Goal: Use online tool/utility: Utilize a website feature to perform a specific function

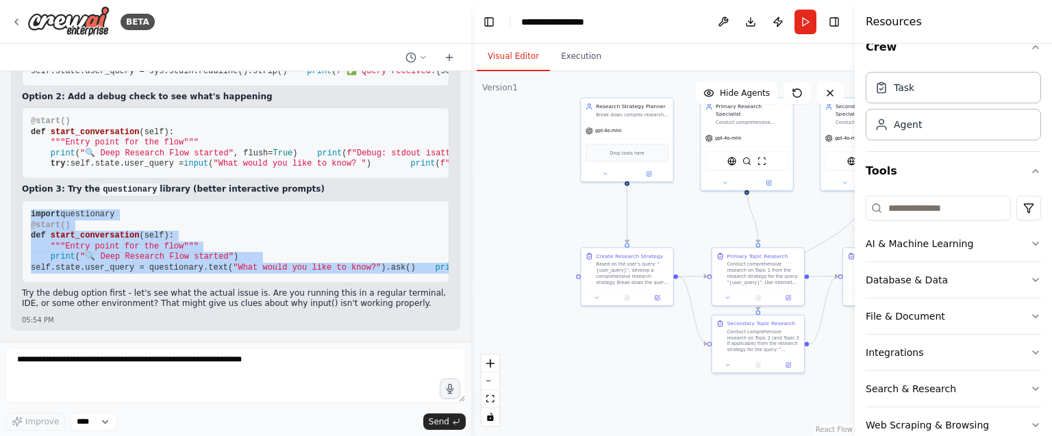
scroll to position [11506, 0]
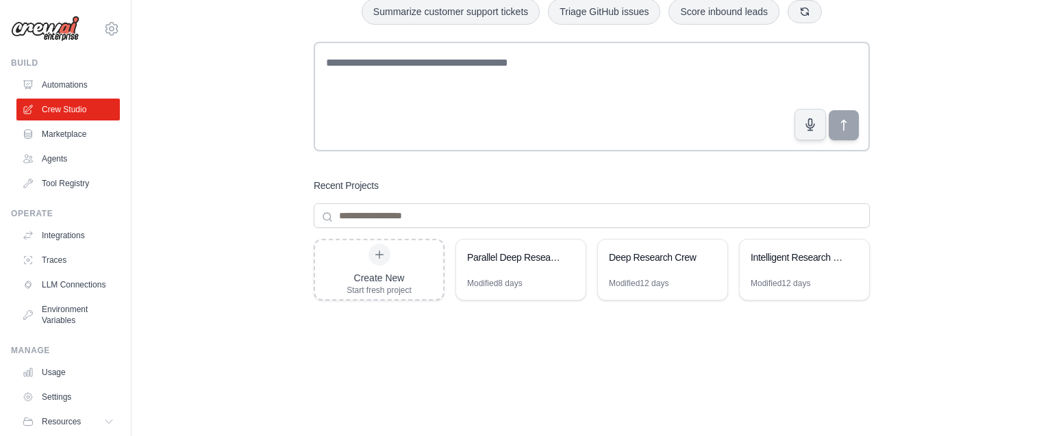
scroll to position [90, 0]
click at [488, 280] on div "Modified 8 days" at bounding box center [494, 283] width 55 height 11
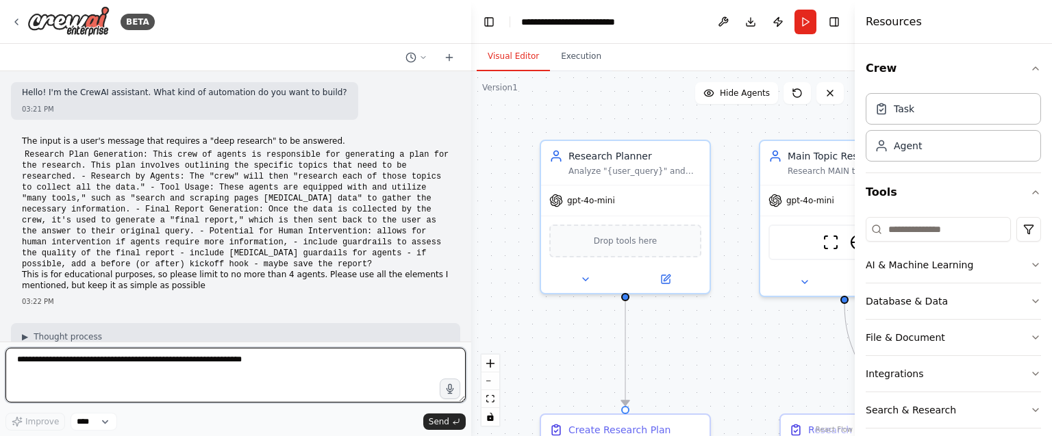
click at [221, 360] on textarea at bounding box center [235, 375] width 460 height 55
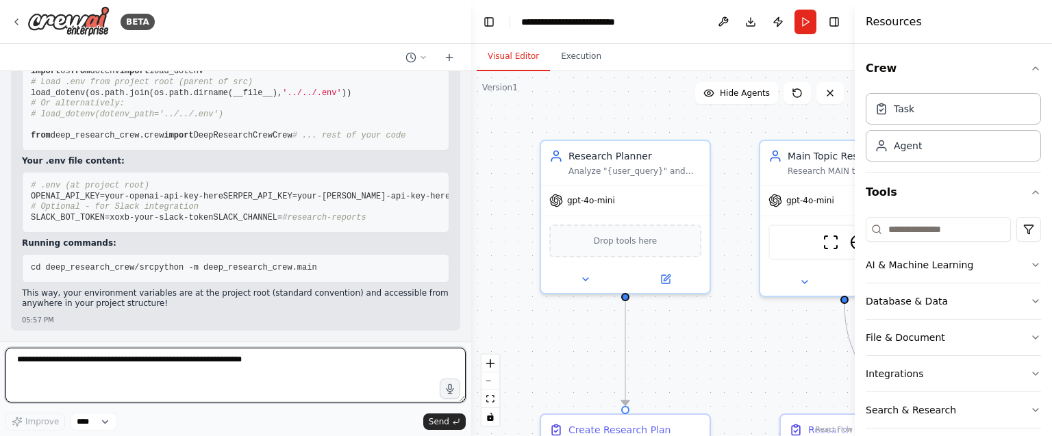
scroll to position [17234, 0]
type textarea "**********"
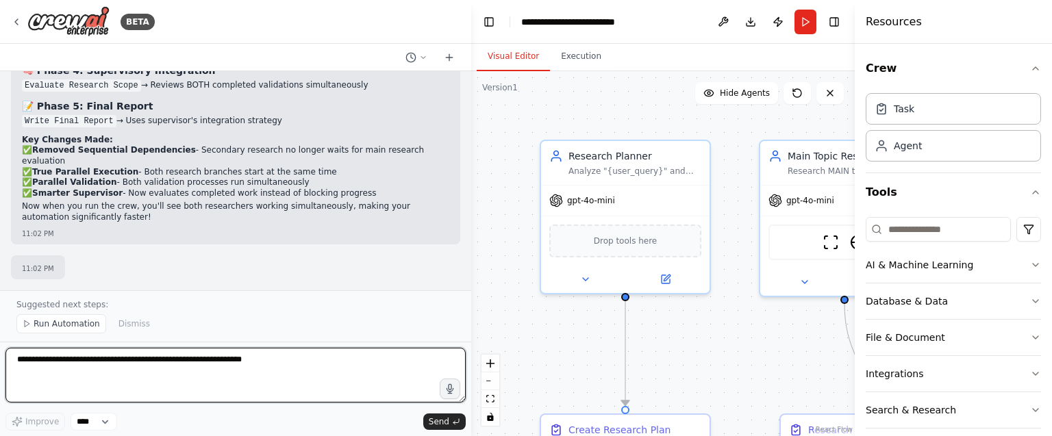
scroll to position [18012, 0]
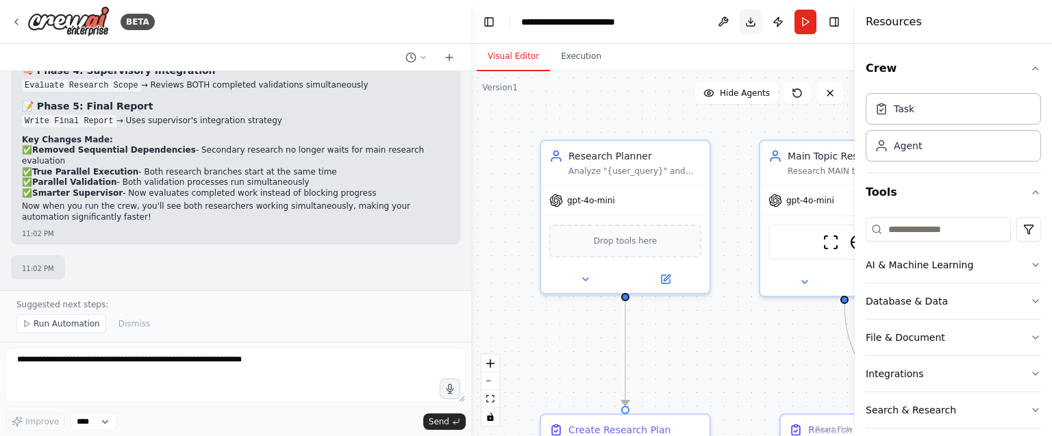
click at [744, 21] on button "Download" at bounding box center [751, 22] width 22 height 25
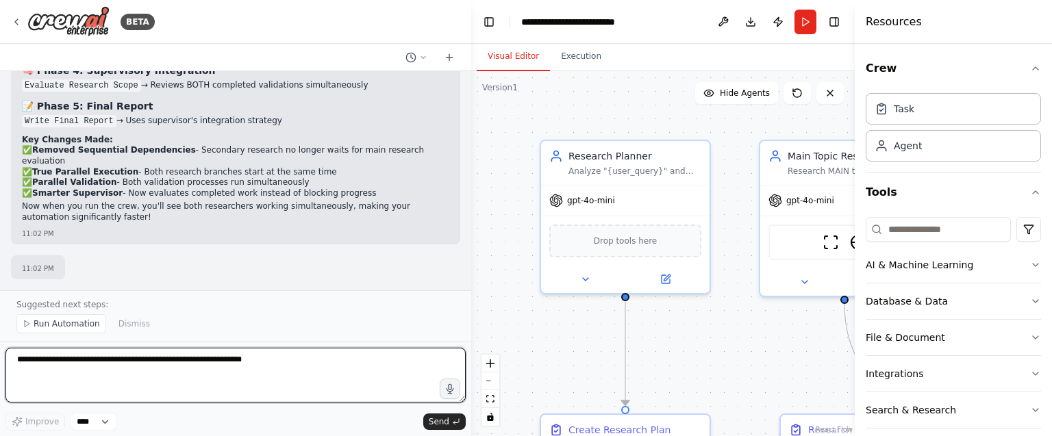
click at [316, 401] on textarea at bounding box center [235, 375] width 460 height 55
type textarea "**********"
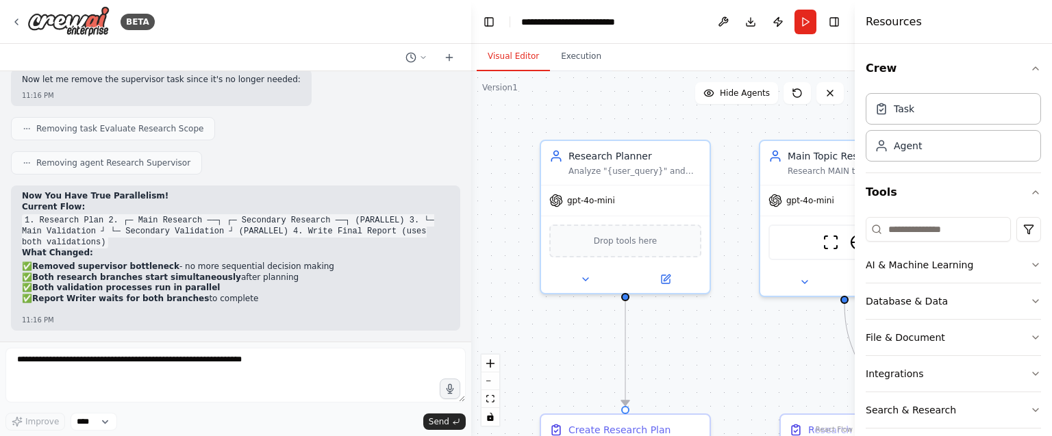
scroll to position [18909, 0]
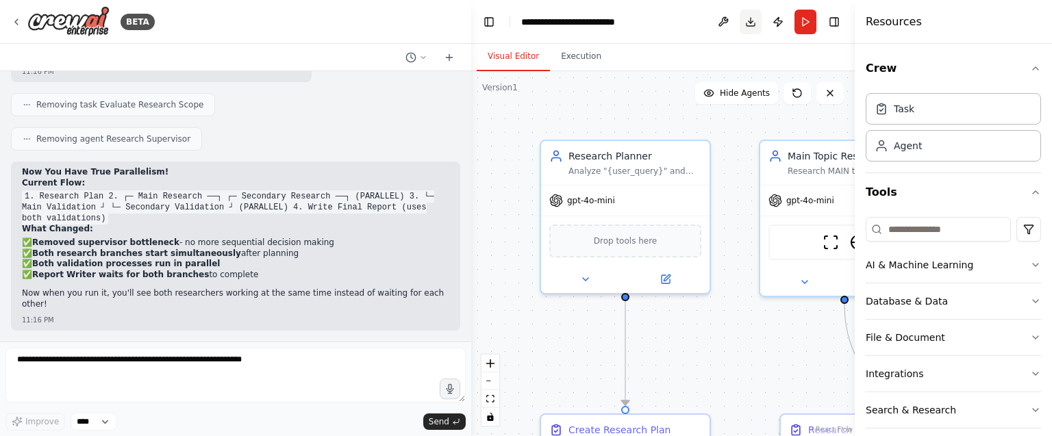
click at [741, 21] on button "Download" at bounding box center [751, 22] width 22 height 25
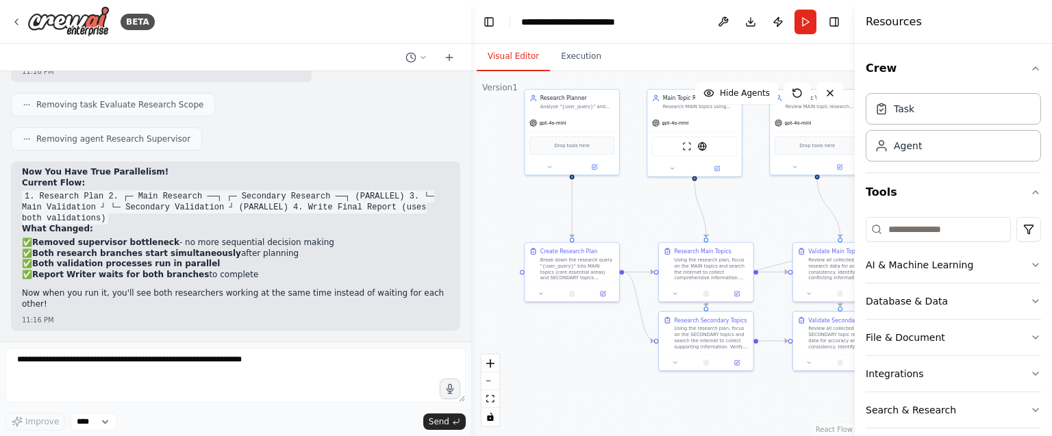
click at [483, 249] on div ".deletable-edge-delete-btn { width: 20px; height: 20px; border: 0px solid #ffff…" at bounding box center [663, 253] width 384 height 365
click at [705, 277] on div "Using the research plan, focus on the MAIN topics and search the internet to co…" at bounding box center [711, 267] width 75 height 25
click at [677, 289] on button at bounding box center [675, 292] width 26 height 9
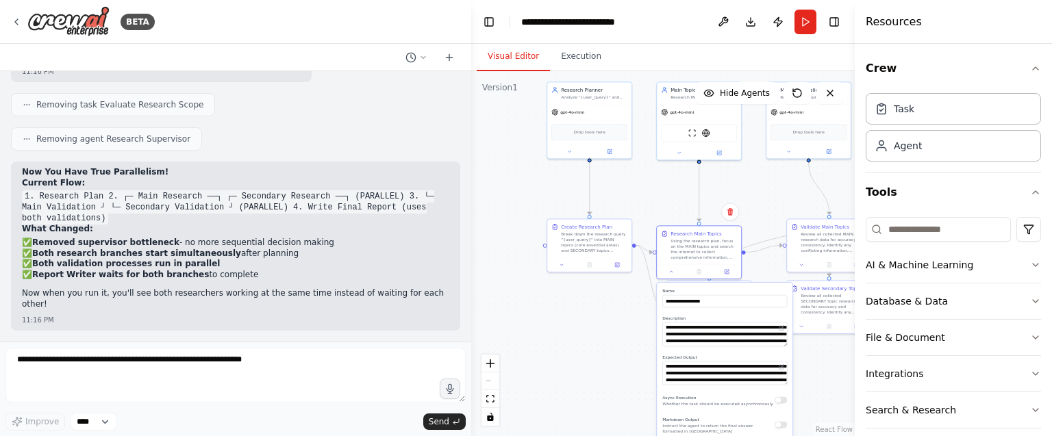
drag, startPoint x: 699, startPoint y: 431, endPoint x: 692, endPoint y: 397, distance: 35.7
click at [692, 397] on span "Async Execution" at bounding box center [679, 397] width 34 height 5
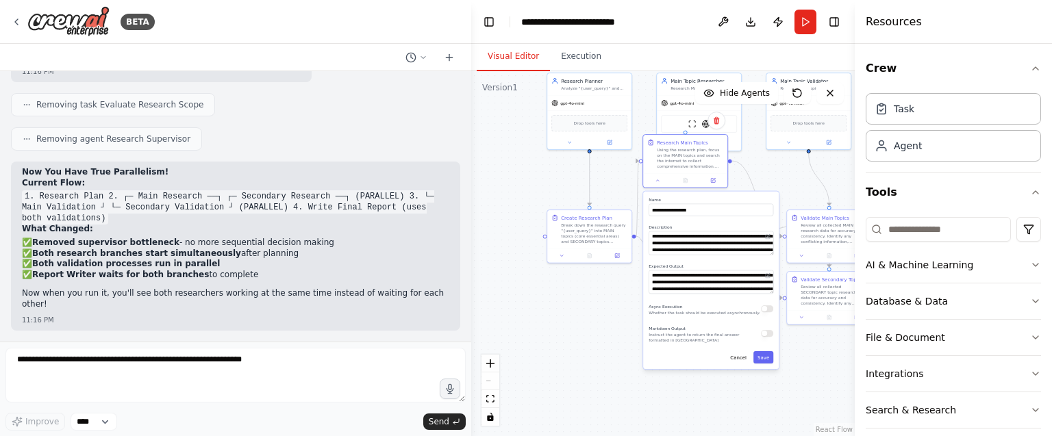
drag, startPoint x: 708, startPoint y: 425, endPoint x: 696, endPoint y: 326, distance: 100.1
click at [696, 332] on p "Instruct the agent to return the final answer formatted in Markdown" at bounding box center [705, 337] width 112 height 11
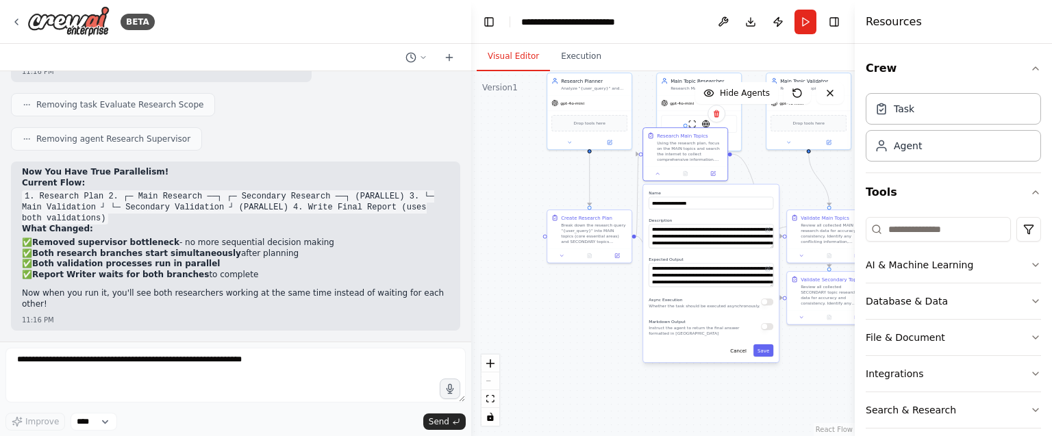
click at [736, 400] on div ".deletable-edge-delete-btn { width: 20px; height: 20px; border: 0px solid #ffff…" at bounding box center [663, 253] width 384 height 365
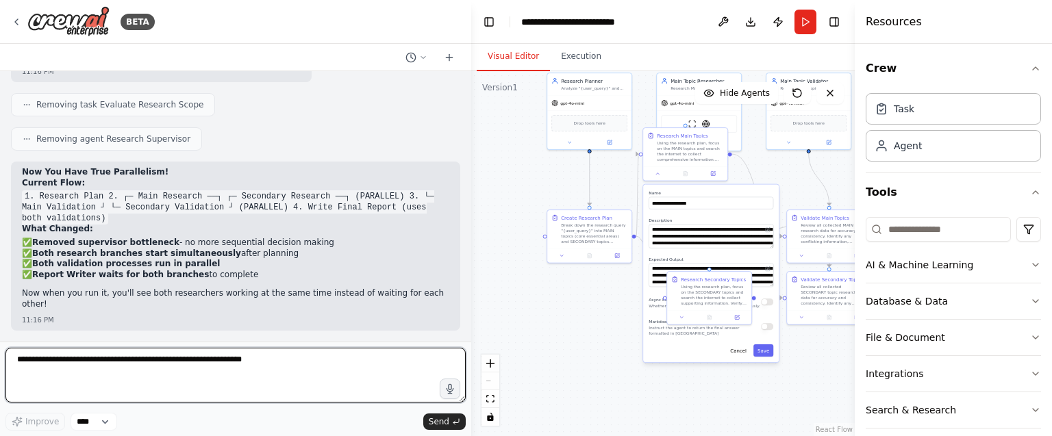
click at [294, 368] on textarea at bounding box center [235, 375] width 460 height 55
click at [206, 364] on textarea "**********" at bounding box center [235, 375] width 460 height 55
click at [319, 370] on textarea "**********" at bounding box center [235, 375] width 460 height 55
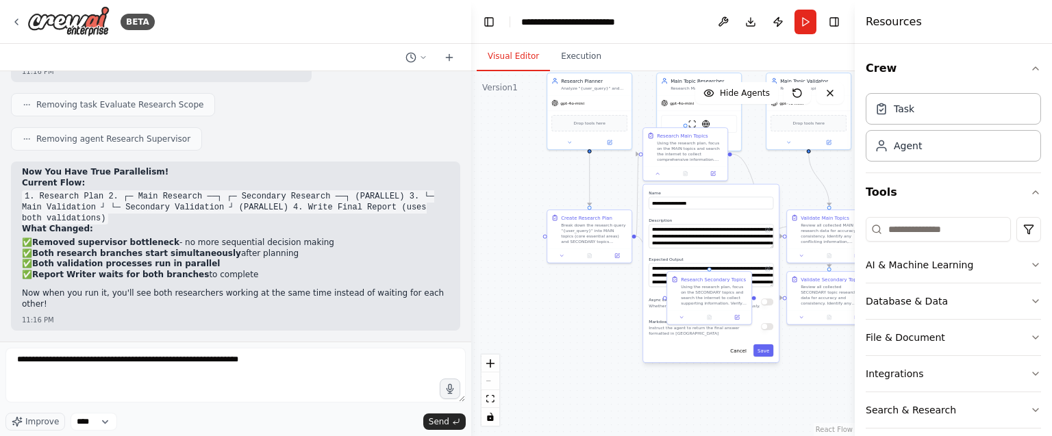
click at [716, 366] on div ".deletable-edge-delete-btn { width: 20px; height: 20px; border: 0px solid #ffff…" at bounding box center [663, 253] width 384 height 365
click at [681, 318] on icon at bounding box center [681, 316] width 5 height 5
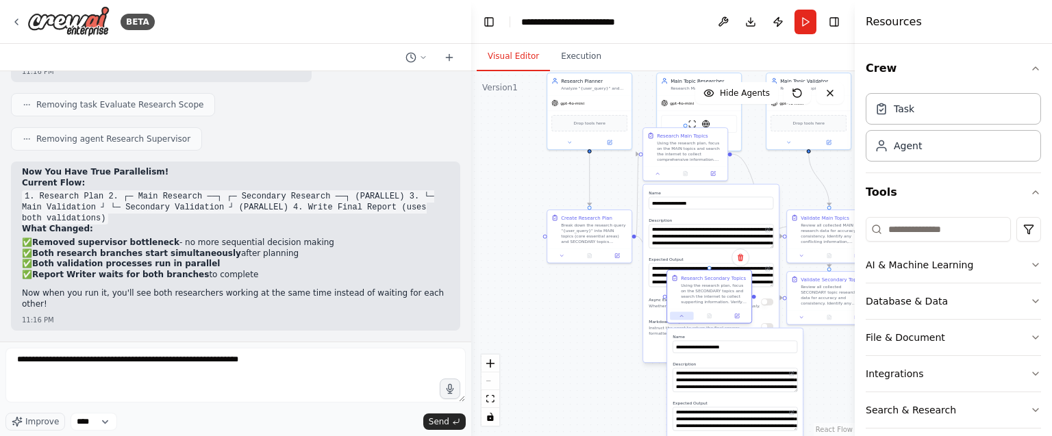
click at [681, 318] on icon at bounding box center [681, 316] width 5 height 5
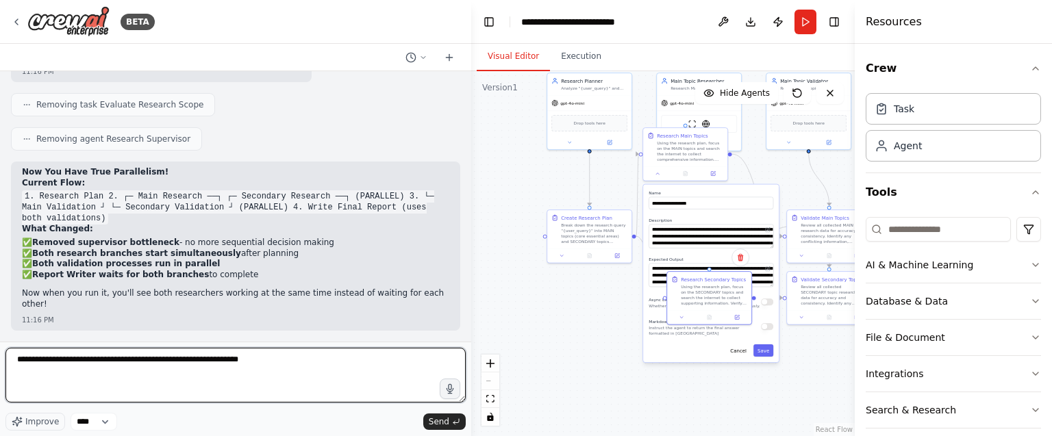
click at [318, 371] on textarea "**********" at bounding box center [235, 375] width 460 height 55
type textarea "**********"
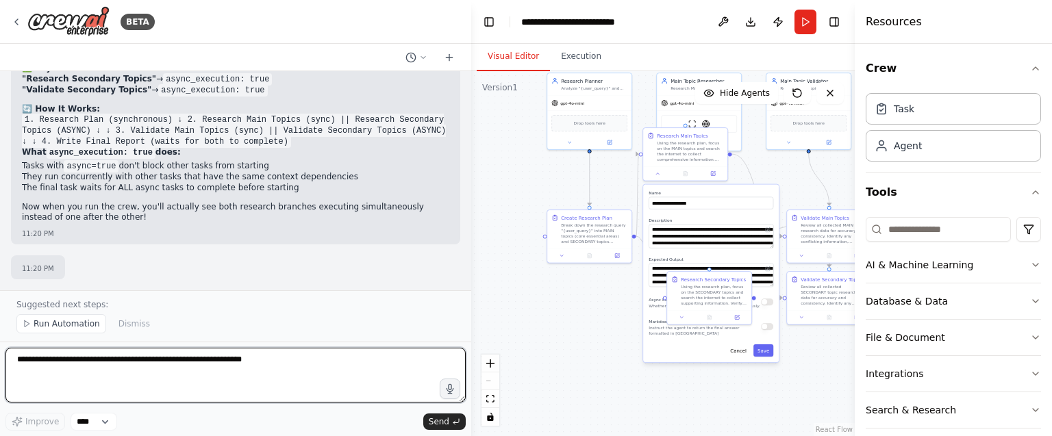
scroll to position [19420, 0]
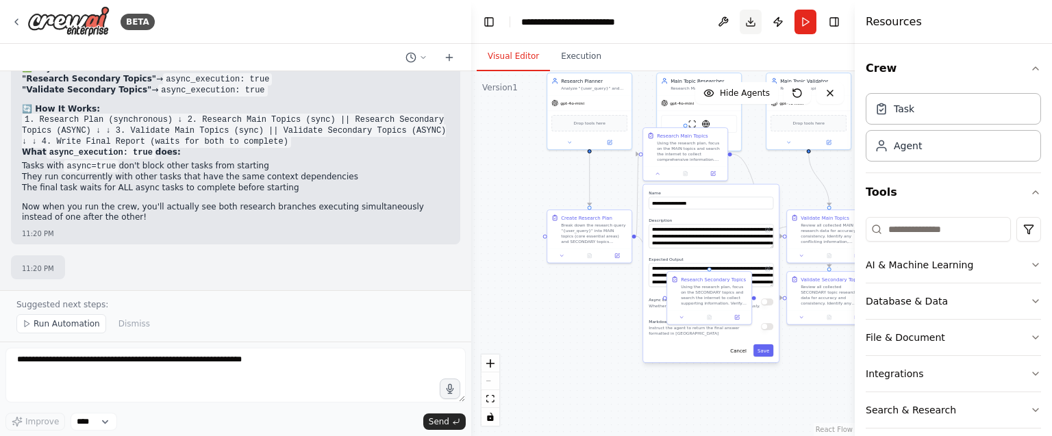
click at [750, 28] on button "Download" at bounding box center [751, 22] width 22 height 25
click at [726, 418] on div ".deletable-edge-delete-btn { width: 20px; height: 20px; border: 0px solid #ffff…" at bounding box center [663, 253] width 384 height 365
click at [596, 314] on div ".deletable-edge-delete-btn { width: 20px; height: 20px; border: 0px solid #ffff…" at bounding box center [663, 253] width 384 height 365
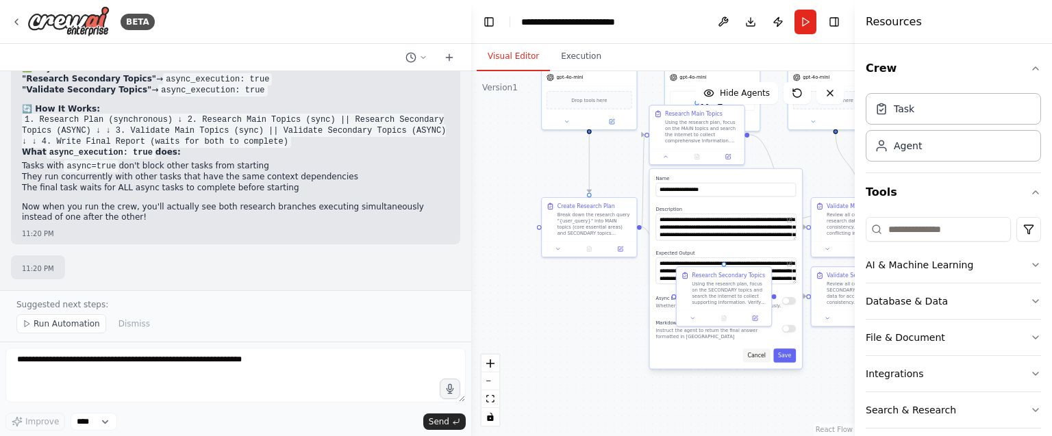
click at [757, 357] on button "Cancel" at bounding box center [756, 356] width 27 height 14
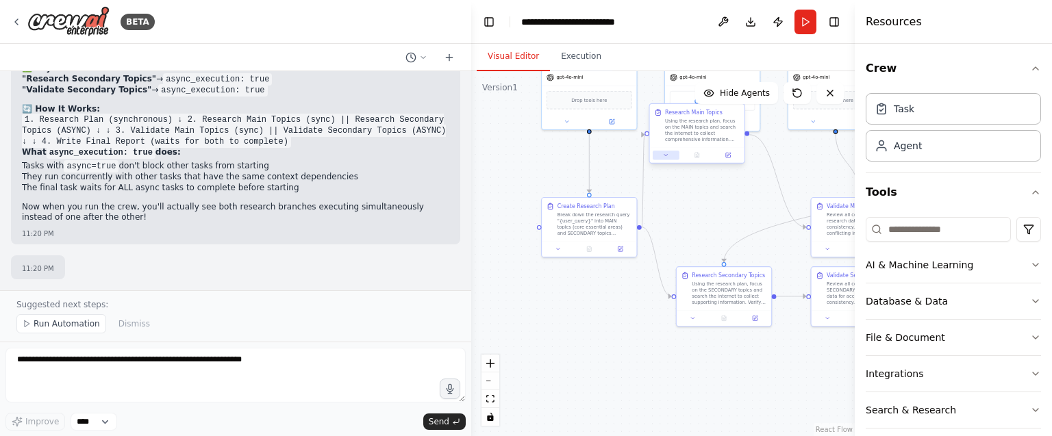
click at [662, 155] on button at bounding box center [666, 155] width 27 height 9
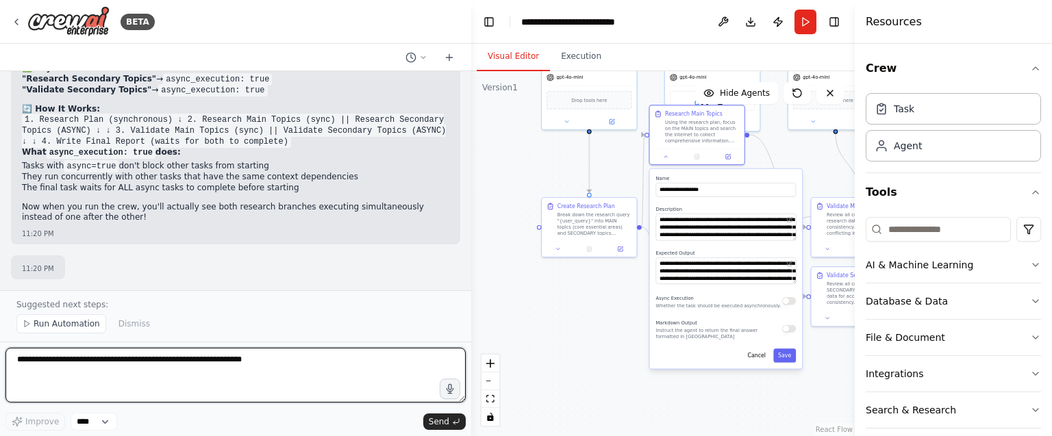
click at [163, 379] on textarea at bounding box center [235, 375] width 460 height 55
type textarea "**********"
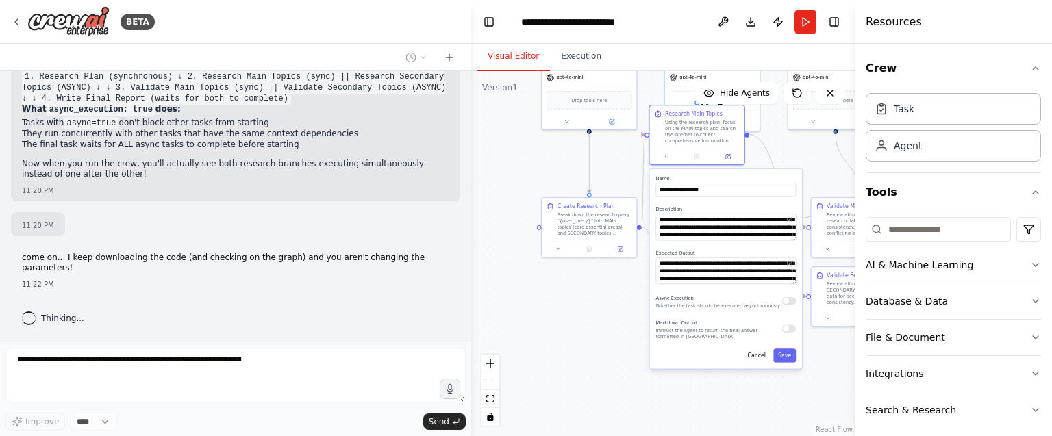
scroll to position [19352, 0]
click at [199, 42] on code "async_execution: true" at bounding box center [217, 36] width 109 height 12
copy li "→ async_execution"
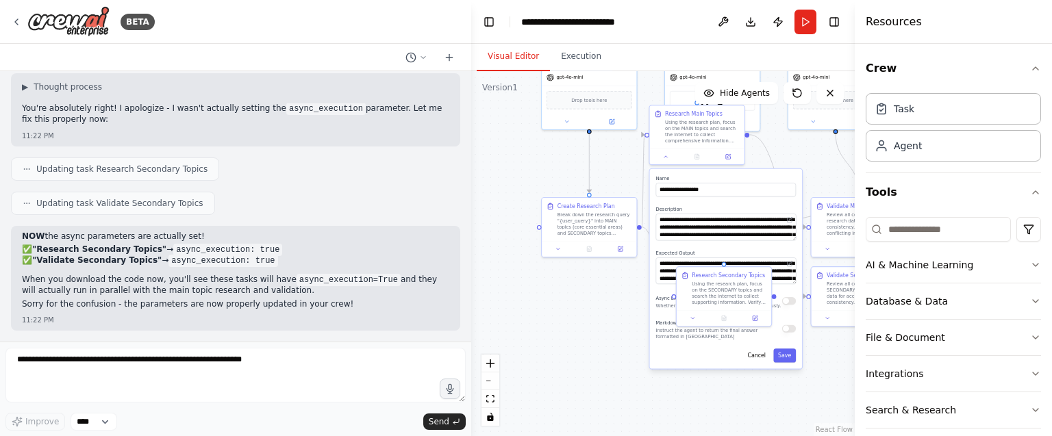
scroll to position [19618, 0]
